Goal: Task Accomplishment & Management: Use online tool/utility

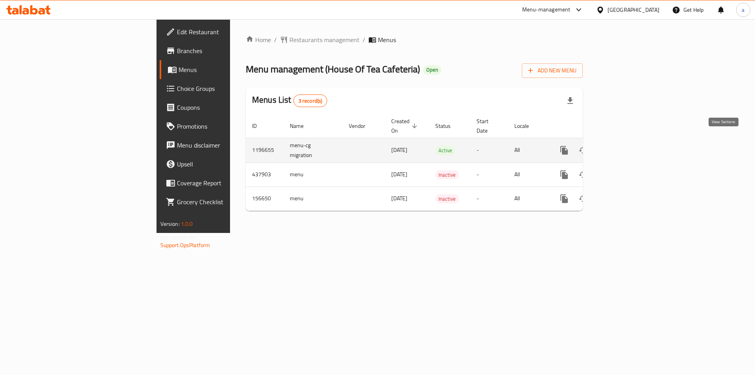
click at [630, 141] on link "enhanced table" at bounding box center [621, 150] width 19 height 19
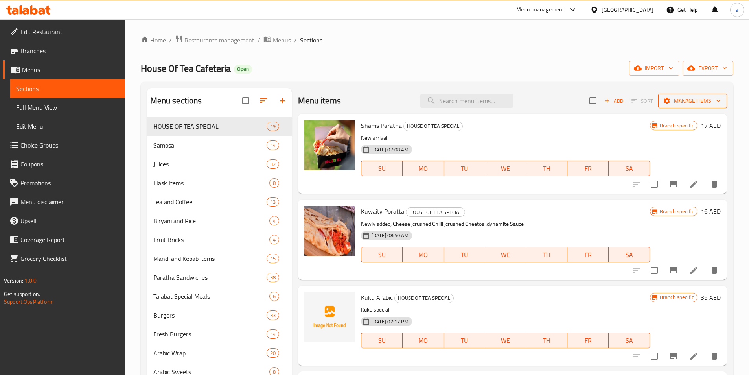
click at [678, 104] on span "Manage items" at bounding box center [693, 101] width 56 height 10
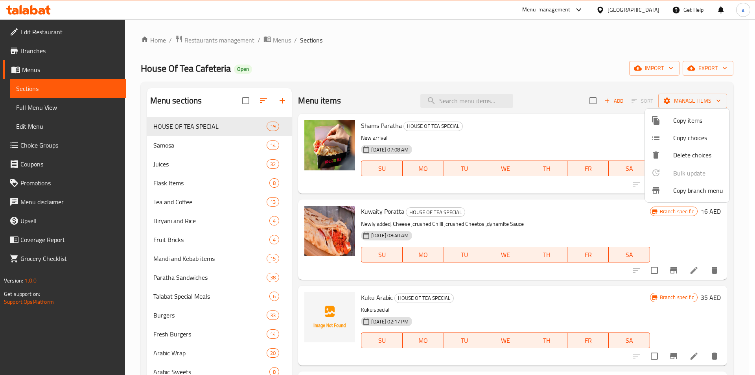
click at [674, 189] on span "Copy branch menu" at bounding box center [698, 190] width 50 height 9
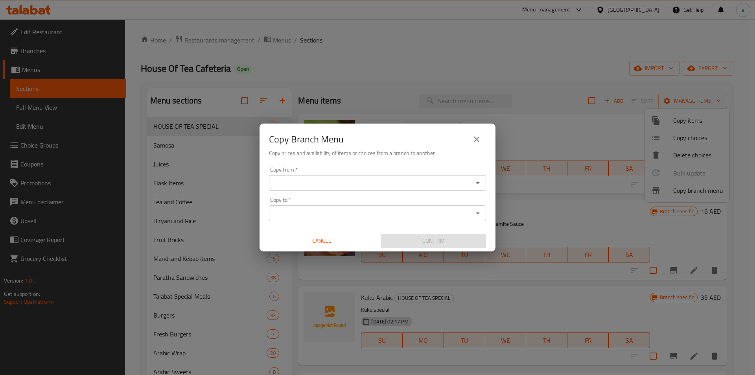
click at [294, 186] on input "Copy from   *" at bounding box center [370, 182] width 199 height 11
click at [453, 181] on input "627" at bounding box center [370, 182] width 199 height 11
click at [481, 181] on icon "Close" at bounding box center [477, 182] width 9 height 9
click at [481, 181] on icon "Open" at bounding box center [477, 182] width 9 height 9
click at [415, 186] on input "627" at bounding box center [370, 182] width 199 height 11
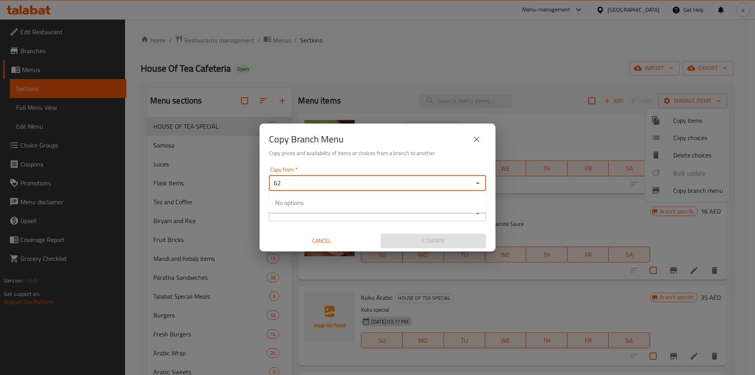
type input "6"
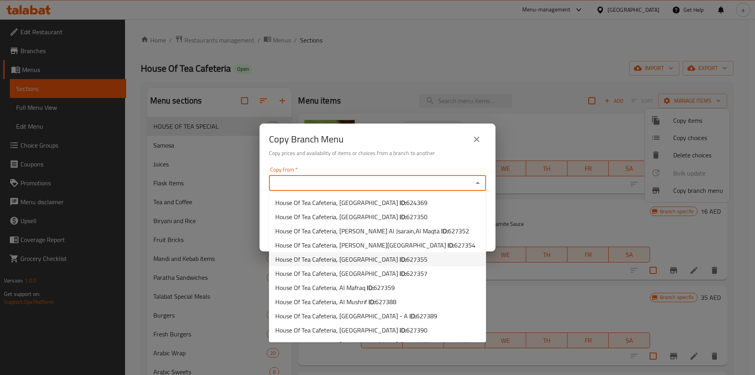
click at [405, 264] on li "House Of Tea Cafeteria, Al Falah City ID: 627355" at bounding box center [377, 259] width 217 height 14
type input "House Of Tea Cafeteria, Al Falah City"
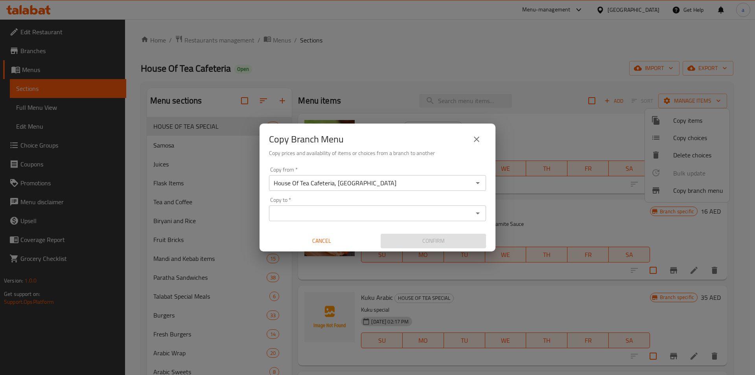
drag, startPoint x: 320, startPoint y: 208, endPoint x: 317, endPoint y: 226, distance: 18.2
click at [320, 208] on input "Copy to   *" at bounding box center [370, 213] width 199 height 11
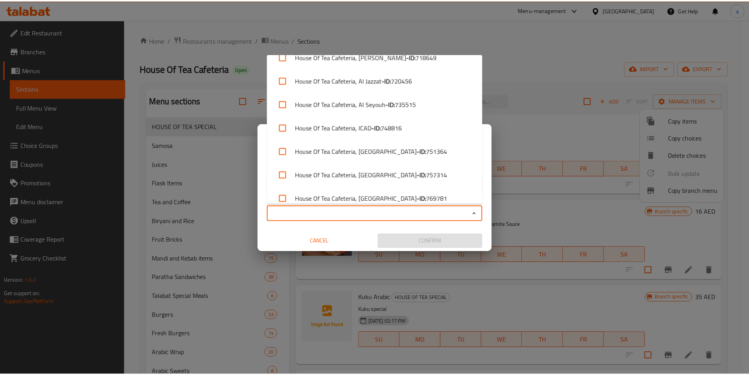
scroll to position [942, 0]
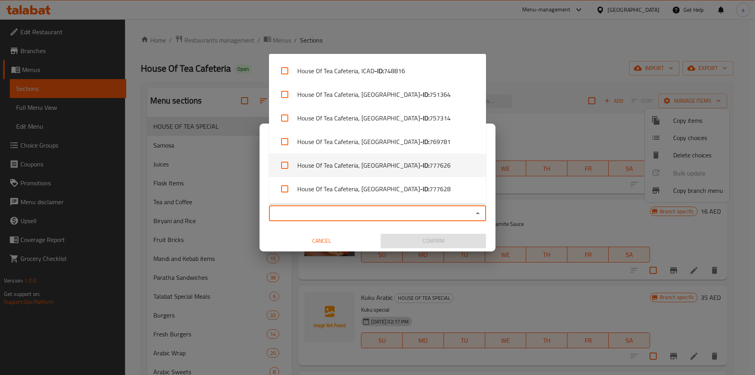
click at [364, 171] on li "House Of Tea Cafeteria, Abu Dhabi International Airport - ID: 777626" at bounding box center [377, 165] width 217 height 24
checkbox input "true"
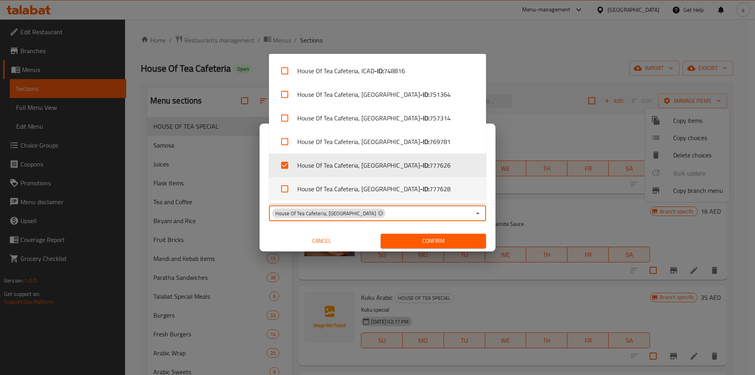
click at [423, 227] on div "Copy from   * House Of Tea Cafeteria, Al Falah City Copy from * Copy to   * Hou…" at bounding box center [378, 208] width 236 height 88
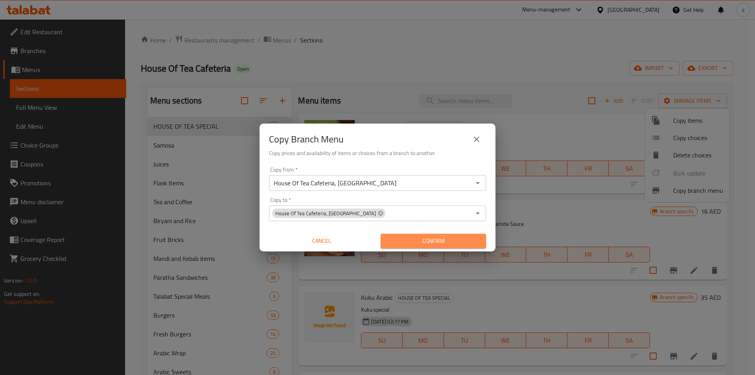
click at [414, 243] on span "Confirm" at bounding box center [433, 241] width 93 height 10
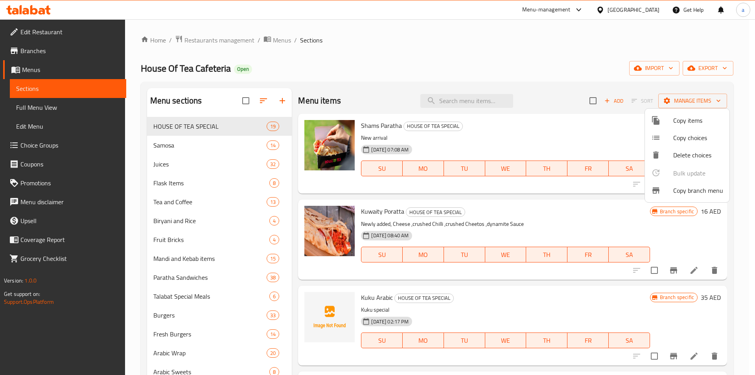
click at [534, 68] on div at bounding box center [377, 187] width 755 height 375
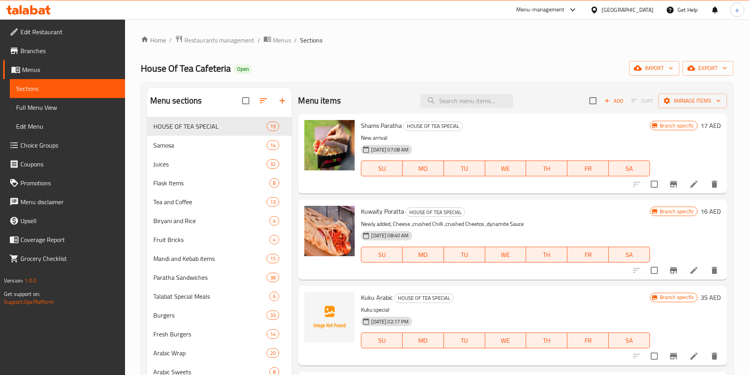
click at [47, 57] on link "Branches" at bounding box center [64, 50] width 122 height 19
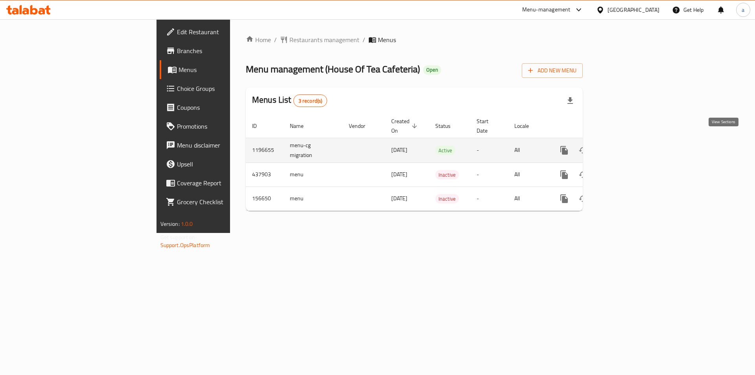
click at [625, 147] on icon "enhanced table" at bounding box center [620, 150] width 7 height 7
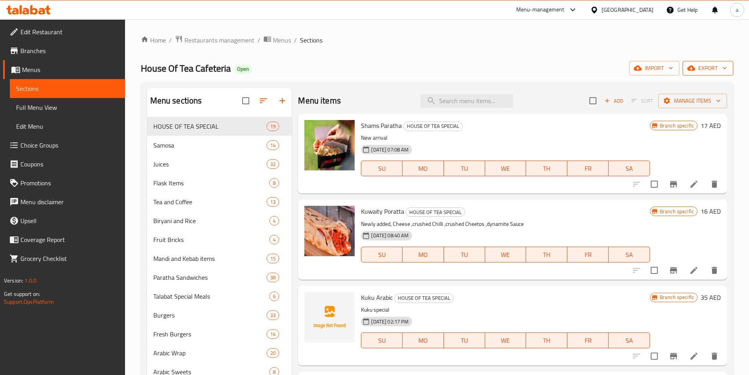
click at [700, 67] on span "export" at bounding box center [708, 68] width 38 height 10
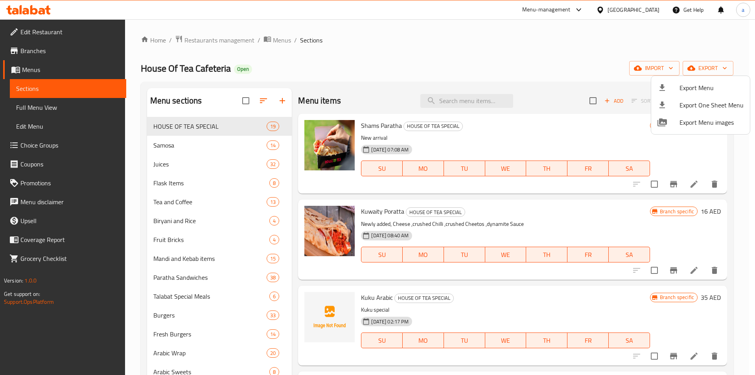
click at [563, 61] on div at bounding box center [377, 187] width 755 height 375
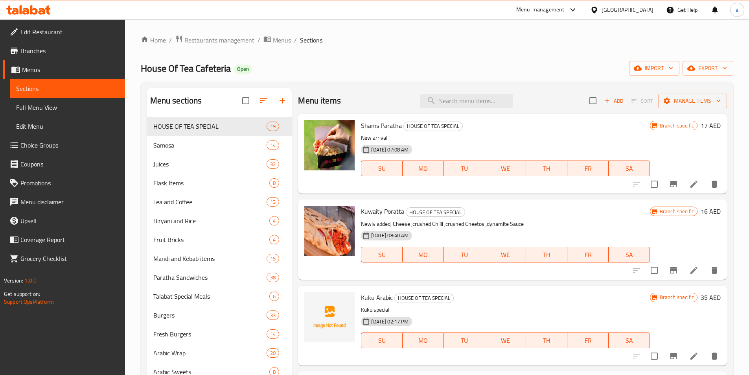
click at [215, 35] on span "Restaurants management" at bounding box center [219, 39] width 70 height 9
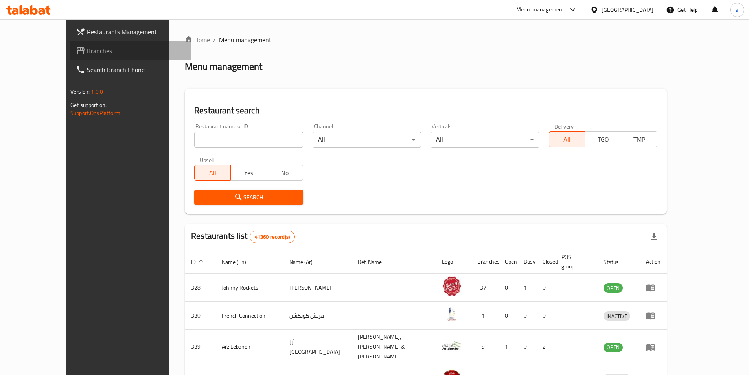
click at [87, 50] on span "Branches" at bounding box center [136, 50] width 98 height 9
